Goal: Task Accomplishment & Management: Manage account settings

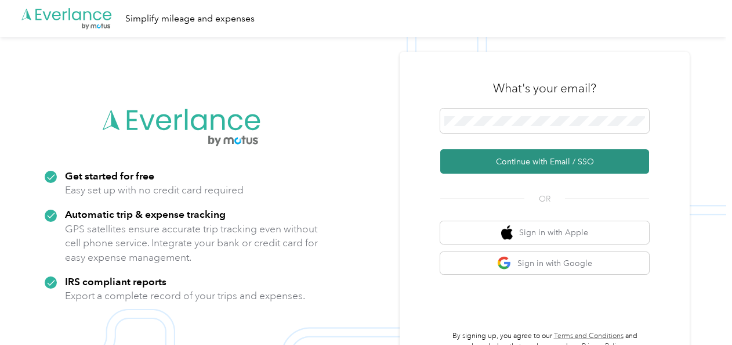
click at [532, 160] on button "Continue with Email / SSO" at bounding box center [544, 161] width 209 height 24
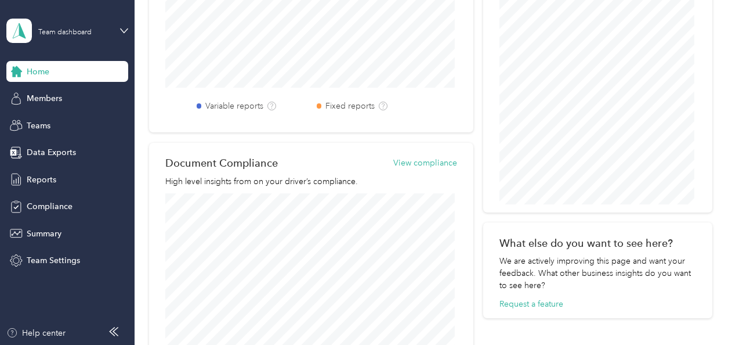
scroll to position [676, 0]
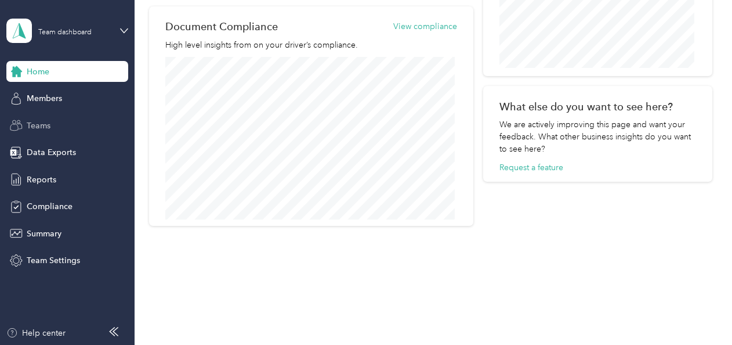
click at [35, 125] on span "Teams" at bounding box center [39, 126] width 24 height 12
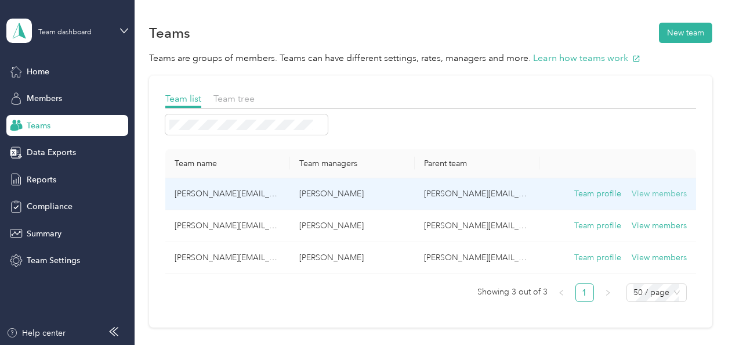
click at [664, 189] on button "View members" at bounding box center [659, 193] width 55 height 13
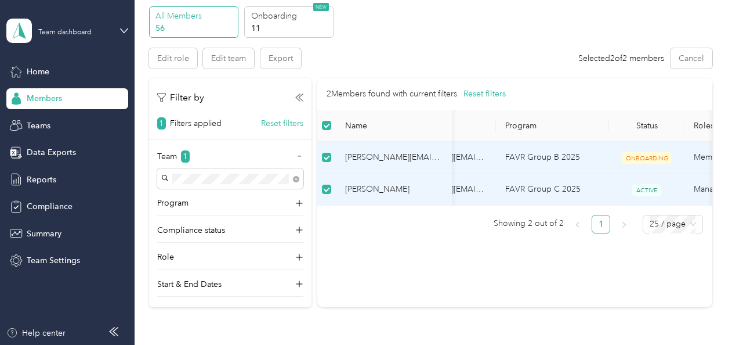
scroll to position [44, 0]
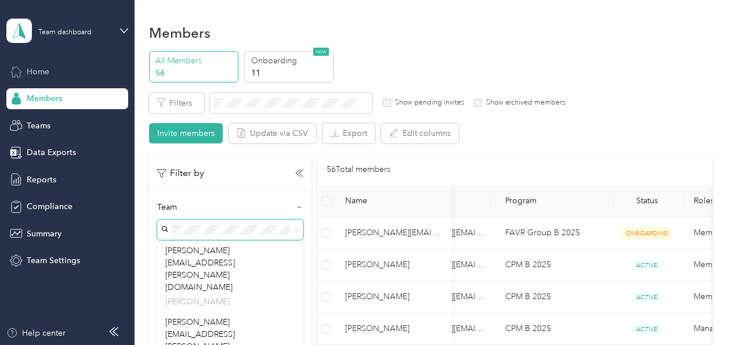
click at [50, 64] on div "Home" at bounding box center [67, 71] width 122 height 21
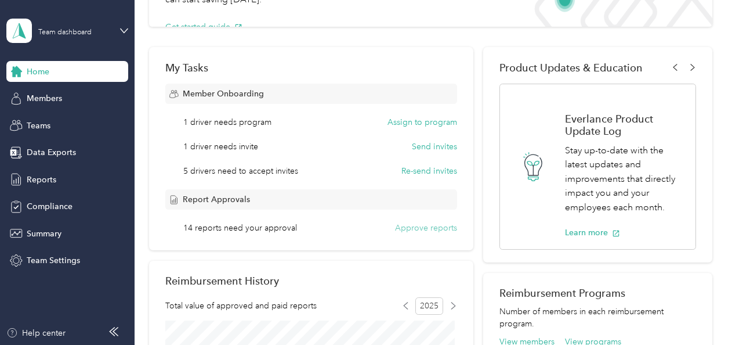
click at [431, 228] on button "Approve reports" at bounding box center [426, 228] width 62 height 12
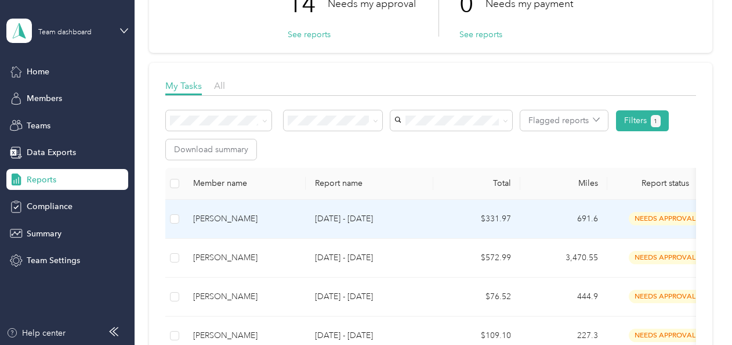
click at [347, 216] on p "Sep 1 - 30, 2025" at bounding box center [369, 218] width 109 height 13
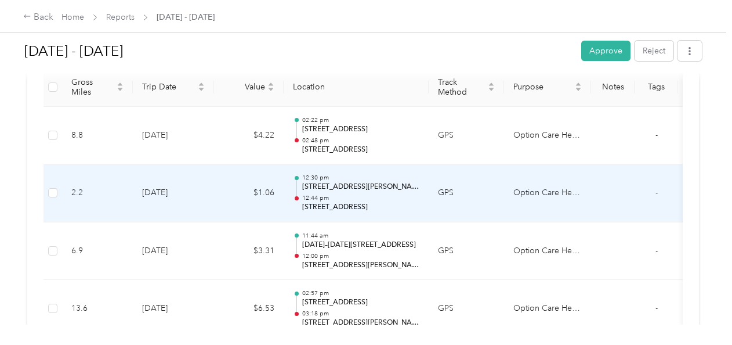
scroll to position [313, 0]
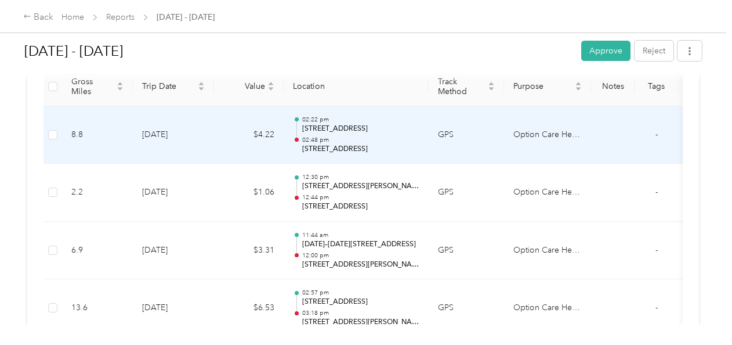
click at [489, 121] on td "GPS" at bounding box center [466, 135] width 75 height 58
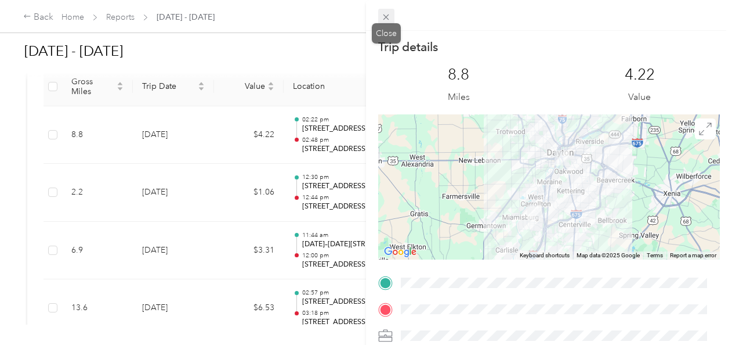
click at [388, 19] on icon at bounding box center [387, 18] width 6 height 6
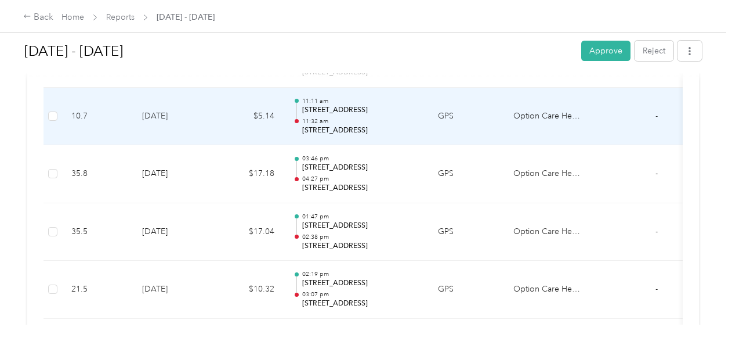
scroll to position [677, 0]
click at [366, 131] on p "128 E Apple St, South Park, Dayton, OH" at bounding box center [360, 131] width 117 height 10
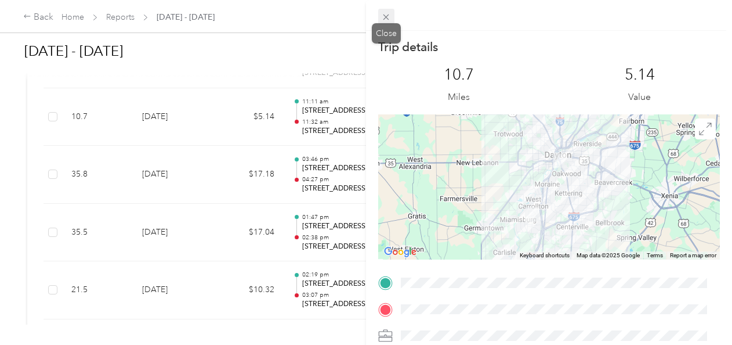
click at [388, 17] on icon at bounding box center [386, 17] width 10 height 10
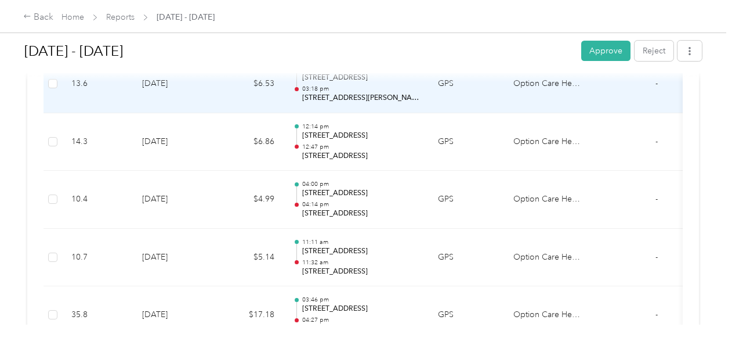
scroll to position [500, 0]
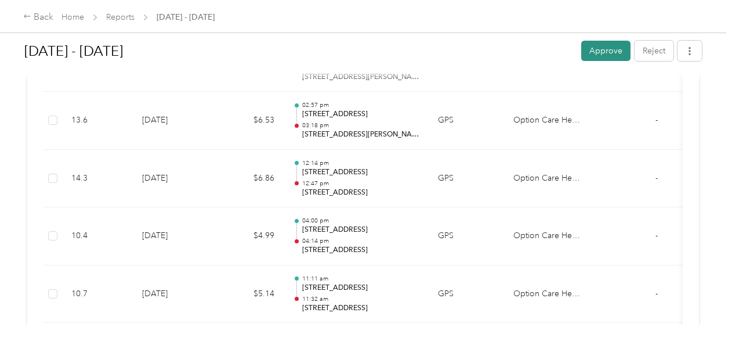
click at [601, 49] on button "Approve" at bounding box center [606, 51] width 49 height 20
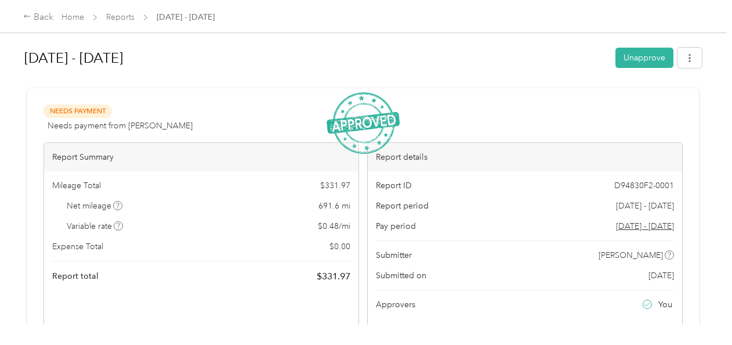
scroll to position [0, 0]
click at [44, 13] on div "Back" at bounding box center [38, 17] width 30 height 14
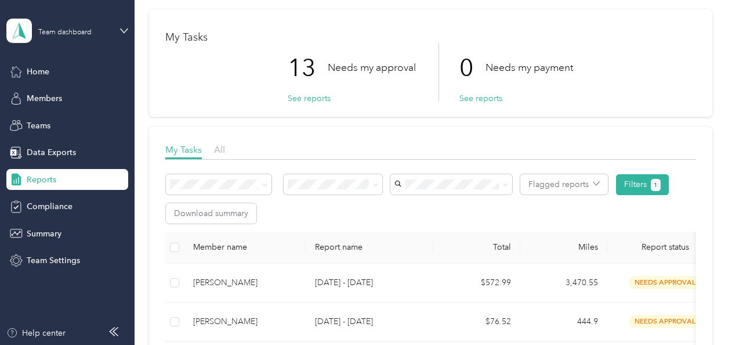
scroll to position [57, 0]
